Goal: Subscribe to service/newsletter

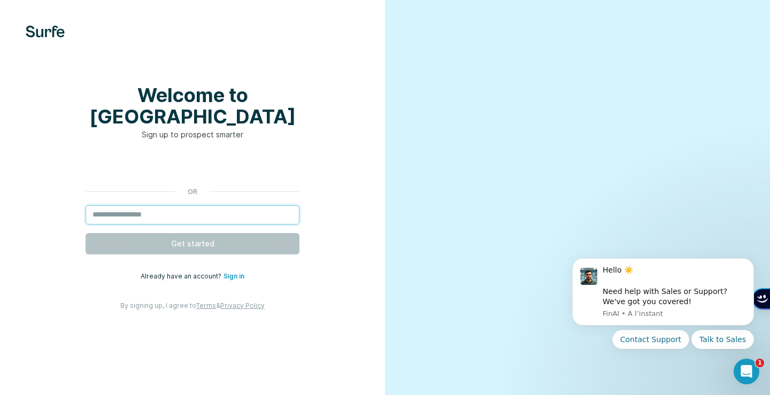
type input "**********"
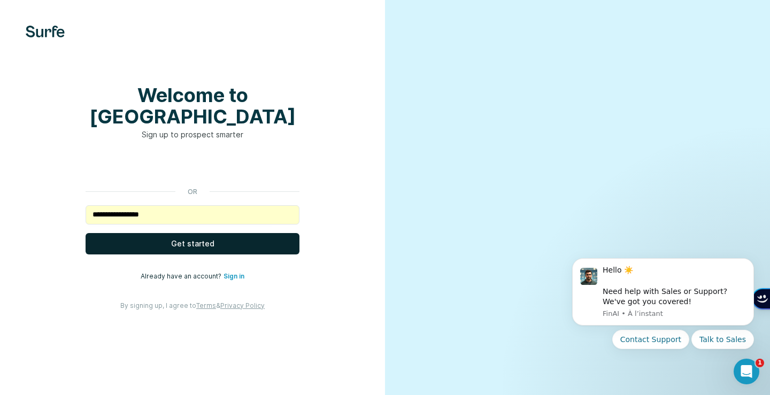
click at [207, 246] on span "Get started" at bounding box center [192, 243] width 43 height 11
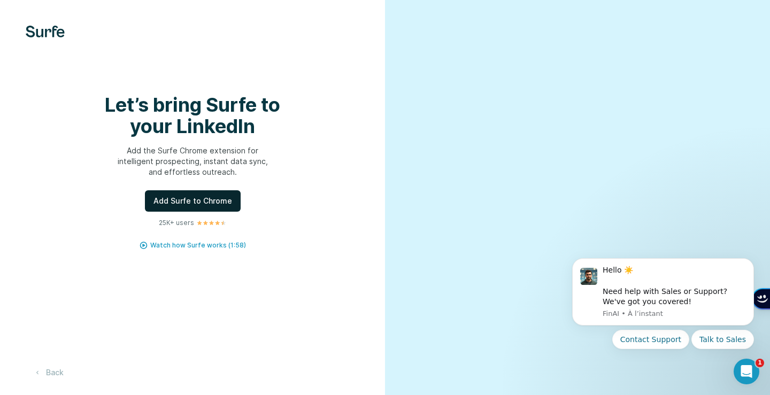
click at [206, 206] on span "Add Surfe to Chrome" at bounding box center [192, 201] width 79 height 11
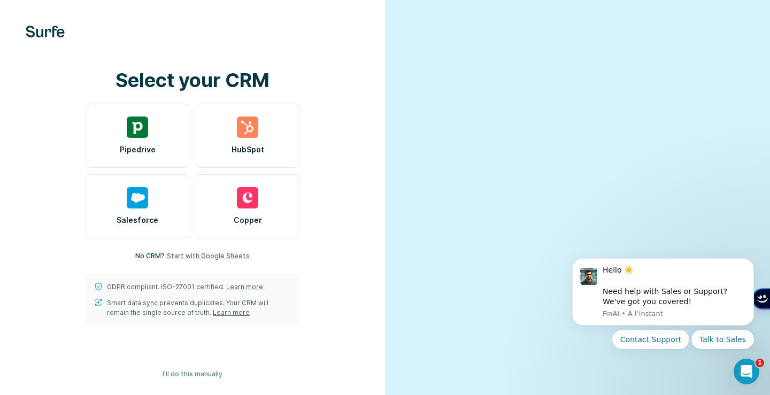
click at [211, 261] on span "Start with Google Sheets" at bounding box center [208, 256] width 83 height 10
